Goal: Check status: Check status

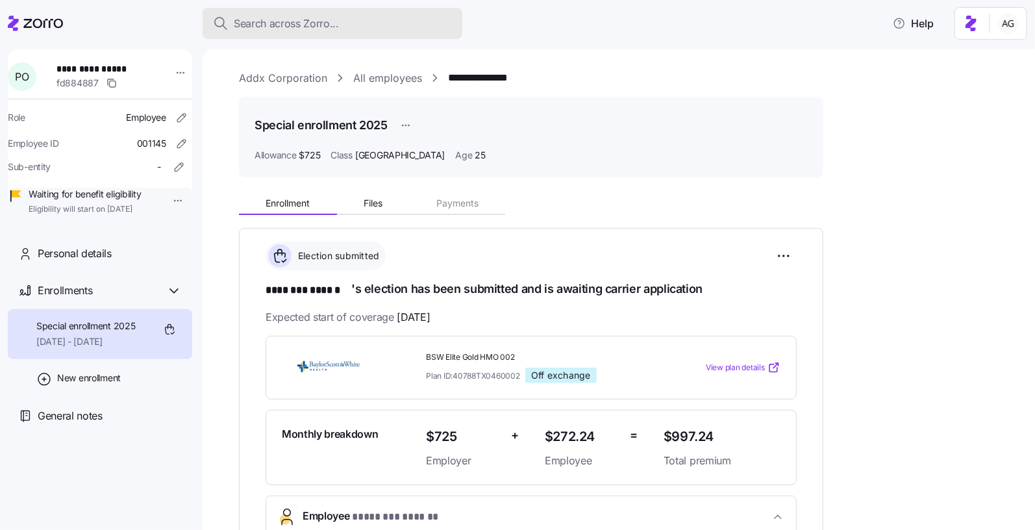
click at [271, 16] on html "**********" at bounding box center [517, 261] width 1035 height 522
click at [271, 17] on span "Search across Zorro..." at bounding box center [286, 24] width 105 height 16
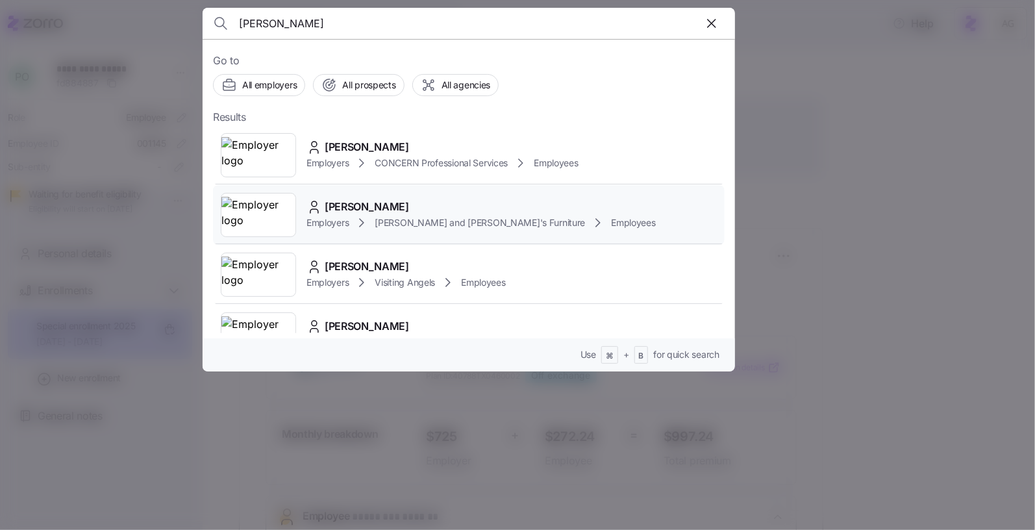
type input "danielle r"
click at [375, 212] on span "[PERSON_NAME]" at bounding box center [367, 207] width 84 height 16
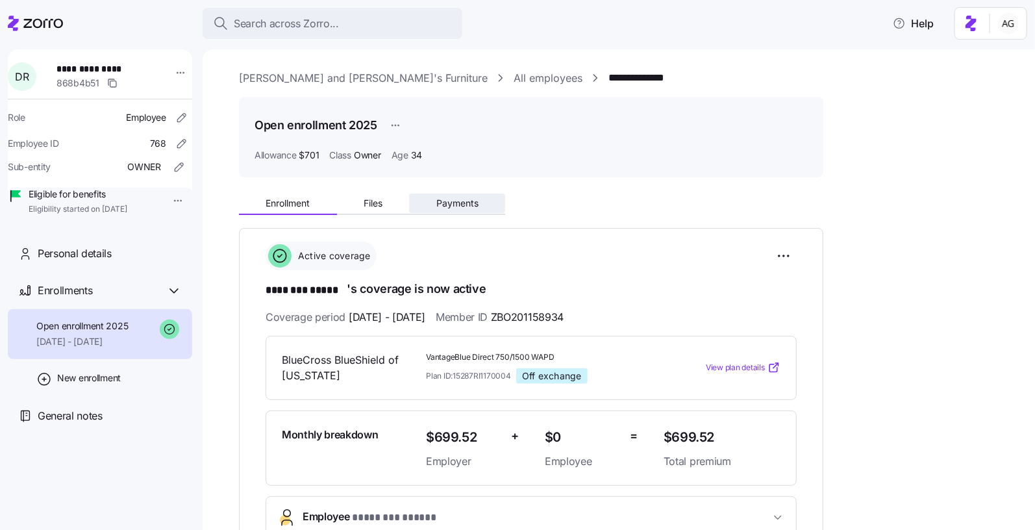
click at [470, 197] on button "Payments" at bounding box center [457, 202] width 96 height 19
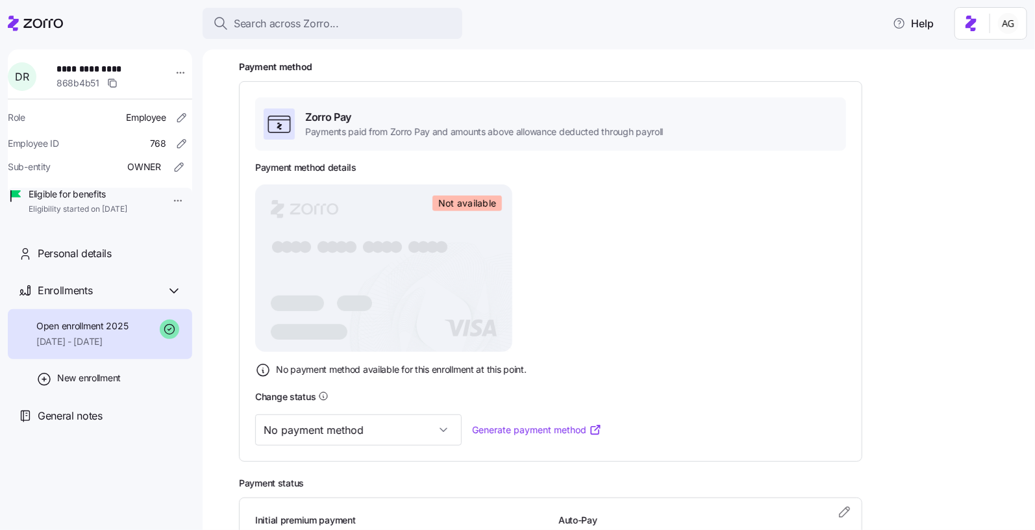
scroll to position [164, 0]
